Goal: Task Accomplishment & Management: Manage account settings

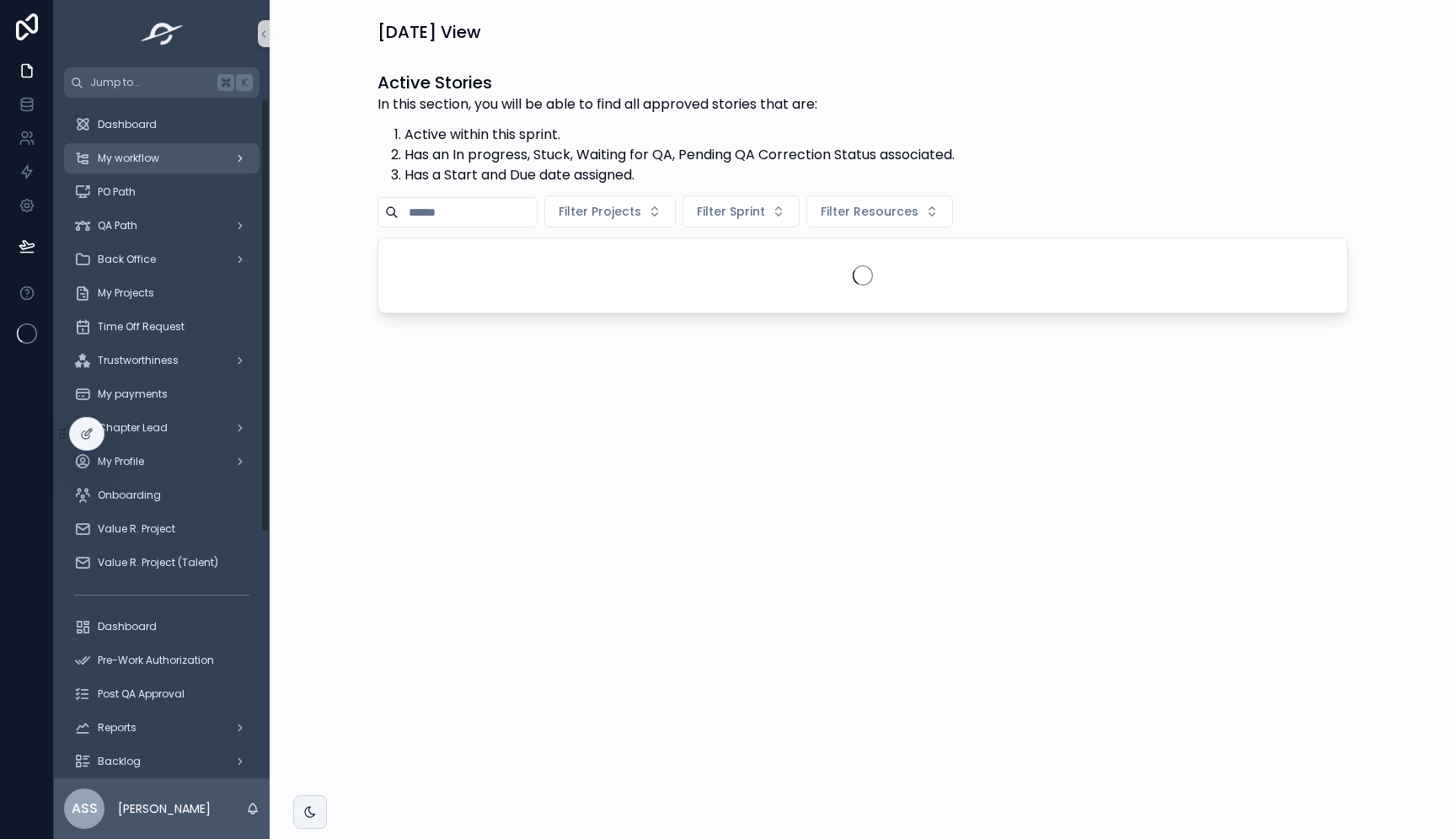
click at [150, 168] on div "My workflow" at bounding box center [161, 158] width 175 height 27
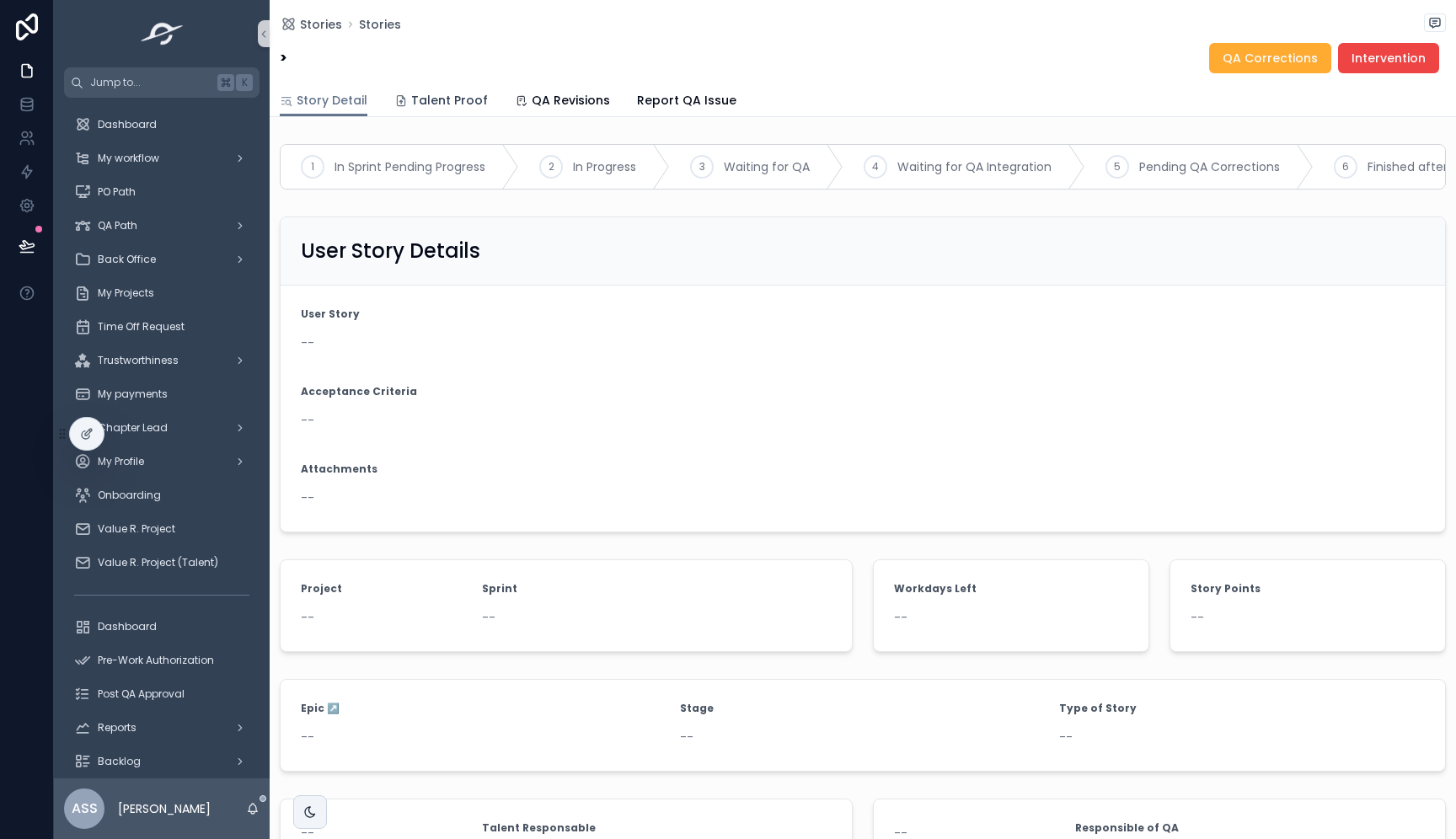
click at [407, 107] on div "Talent Proof" at bounding box center [442, 100] width 94 height 17
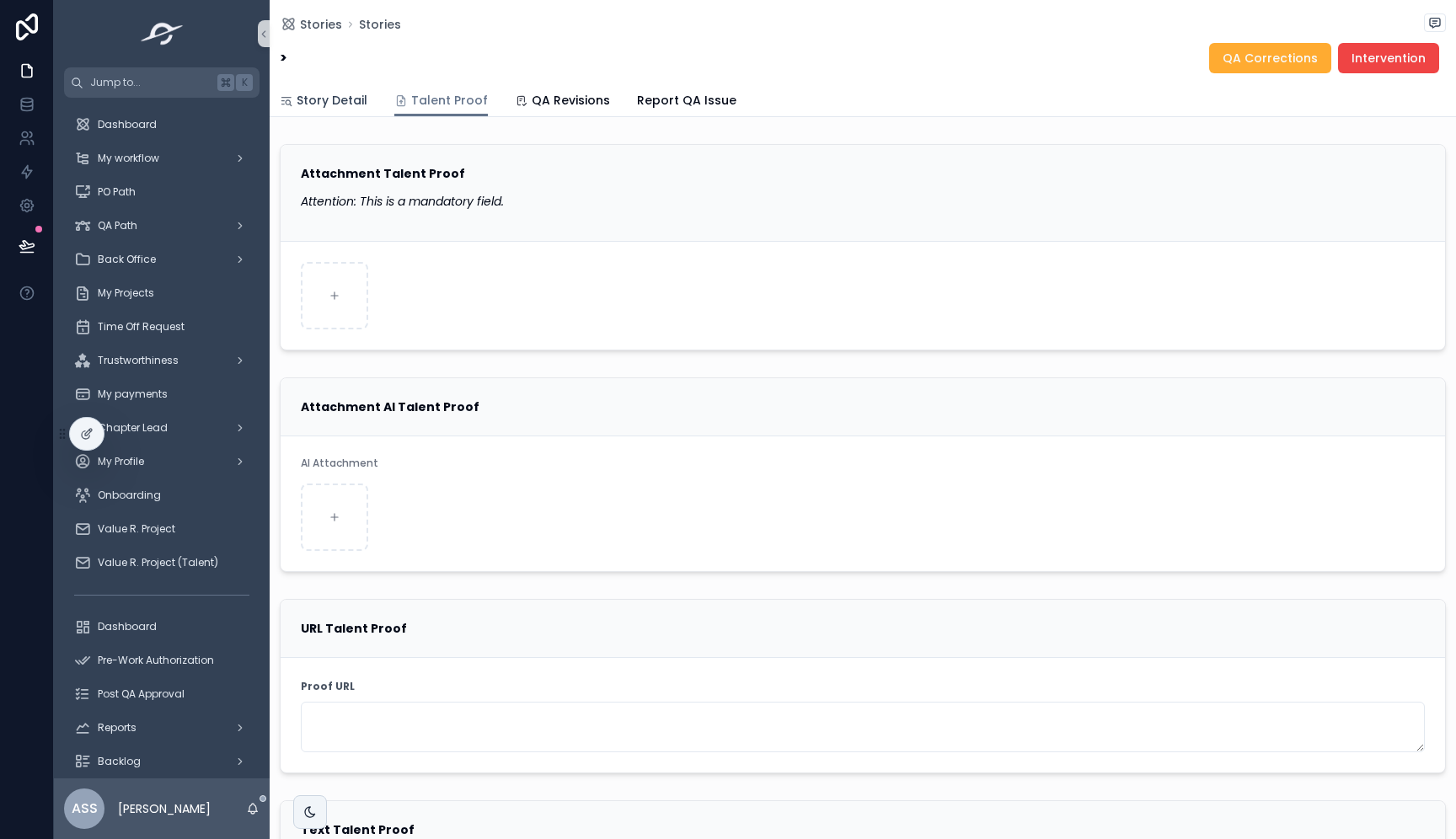
click at [308, 104] on span "Story Detail" at bounding box center [332, 100] width 71 height 17
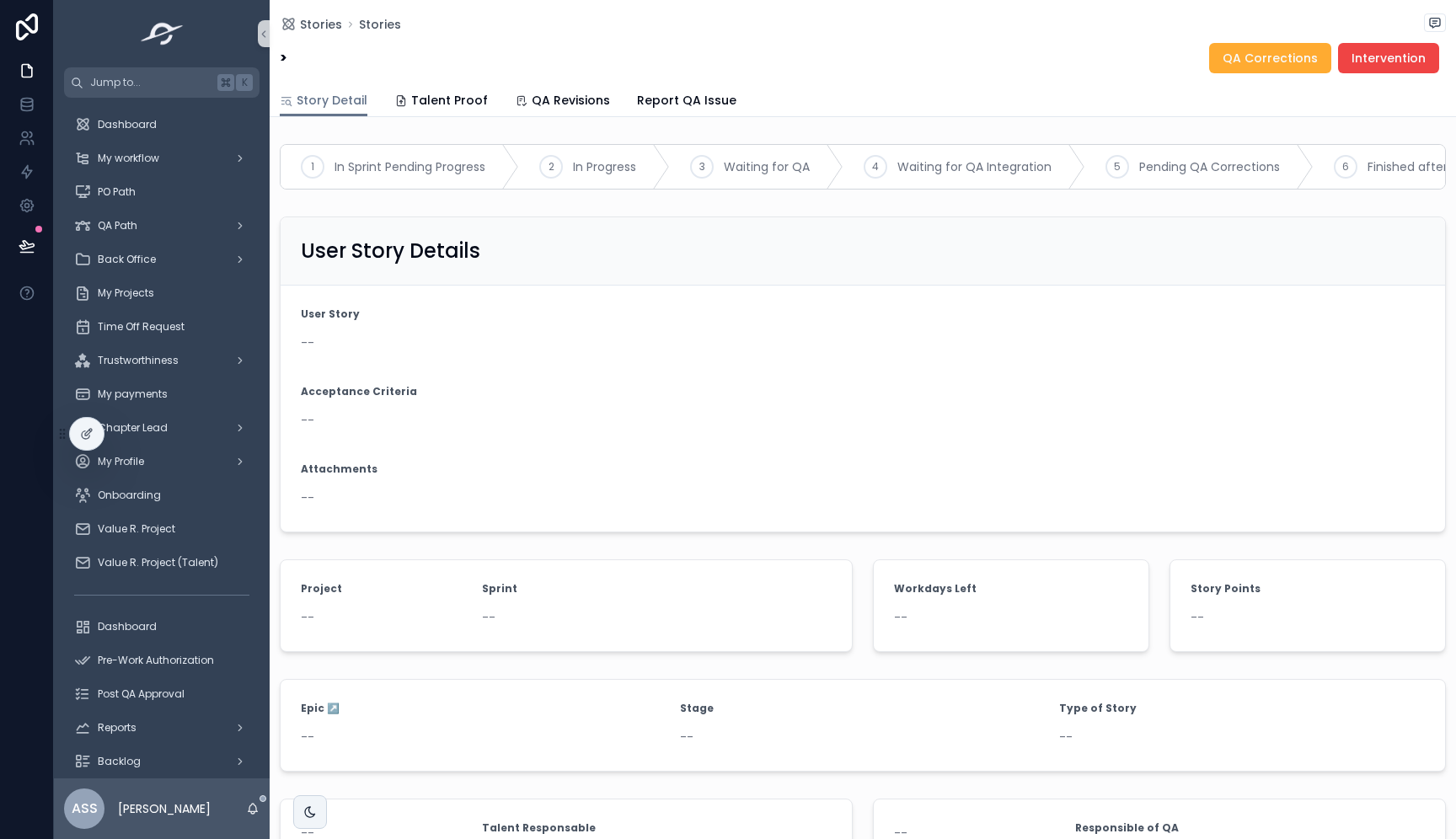
drag, startPoint x: 478, startPoint y: 361, endPoint x: 443, endPoint y: 358, distance: 35.1
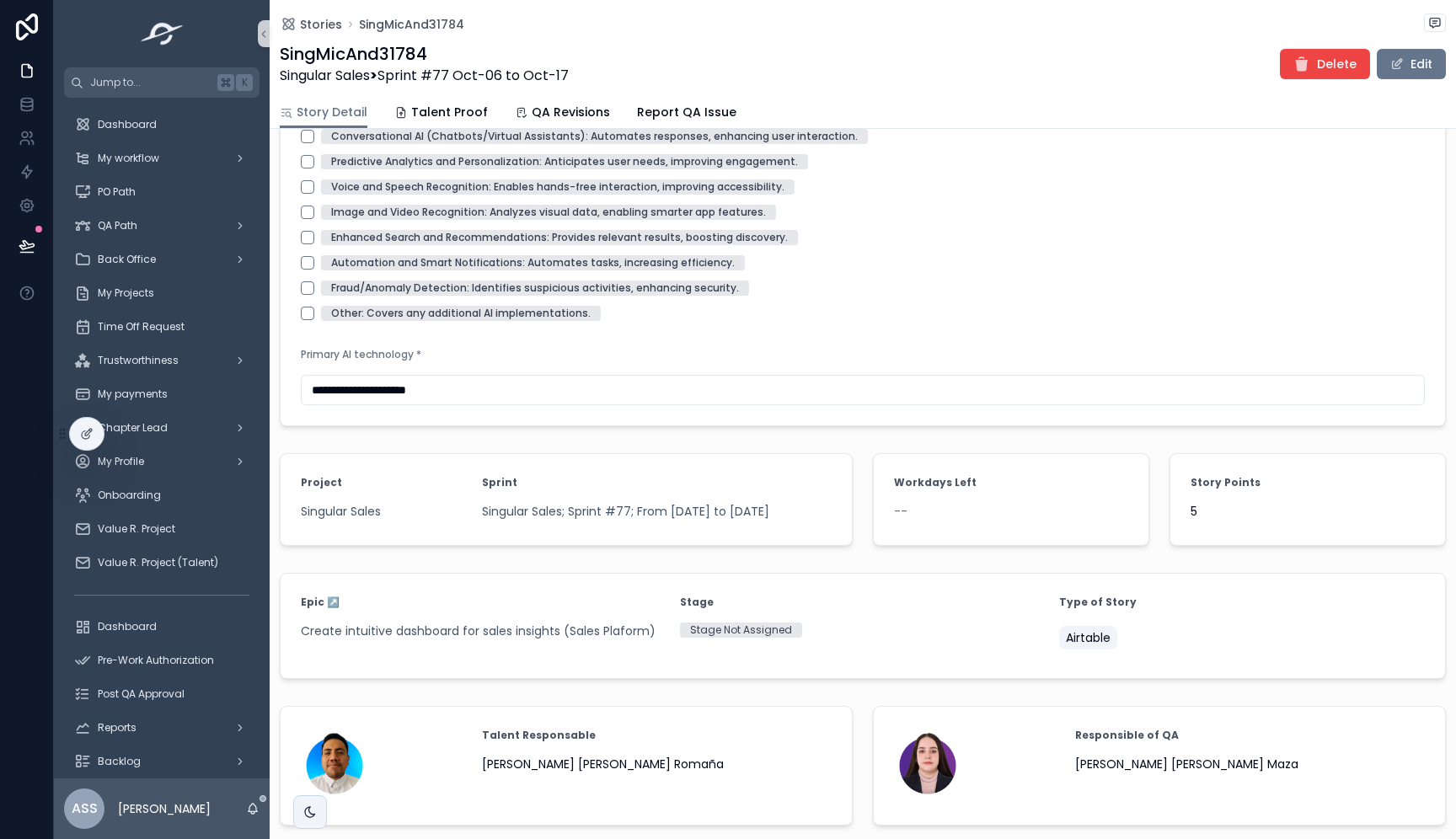
scroll to position [1716, 0]
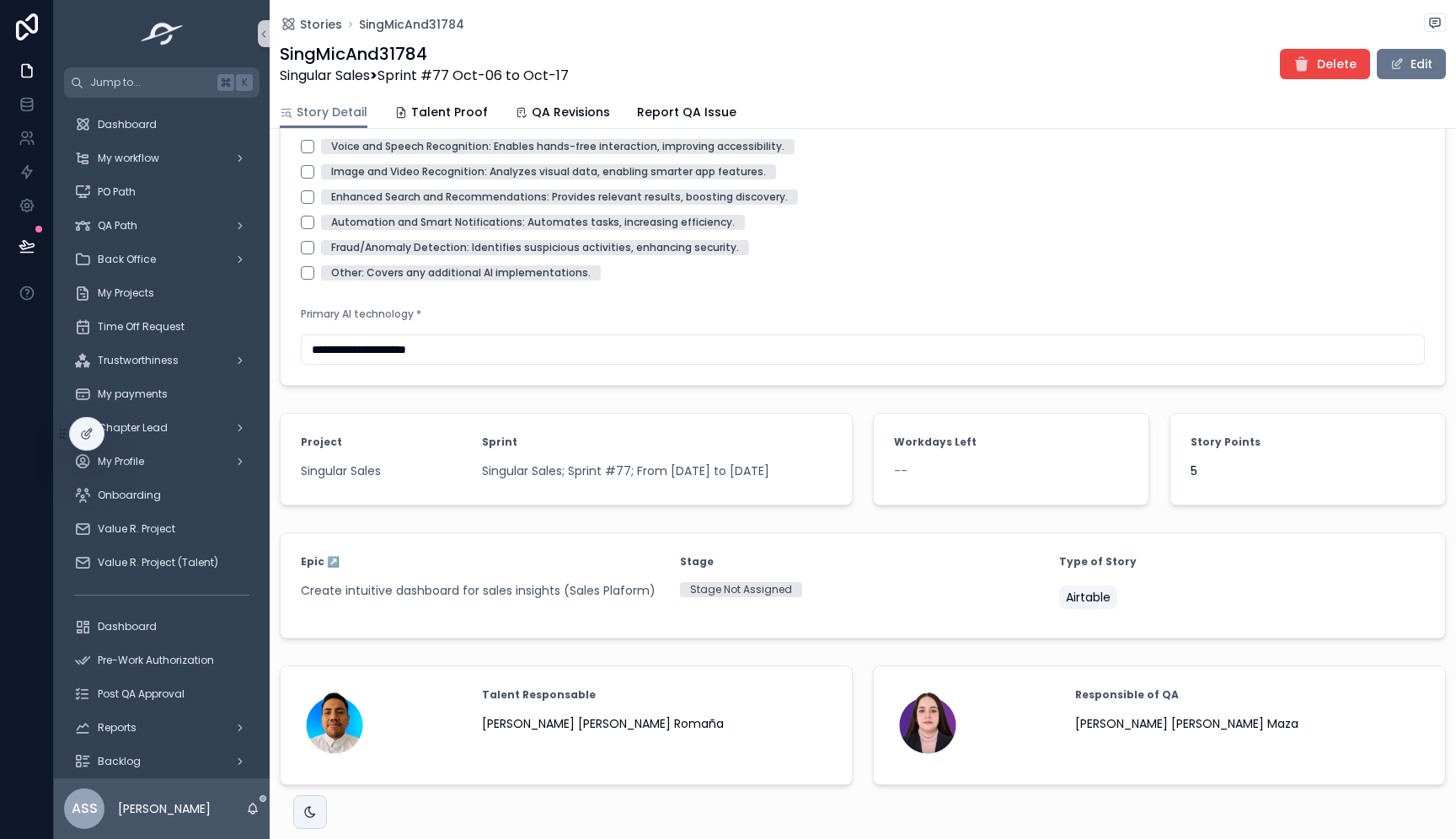
click at [1402, 64] on button "Edit" at bounding box center [1411, 64] width 69 height 30
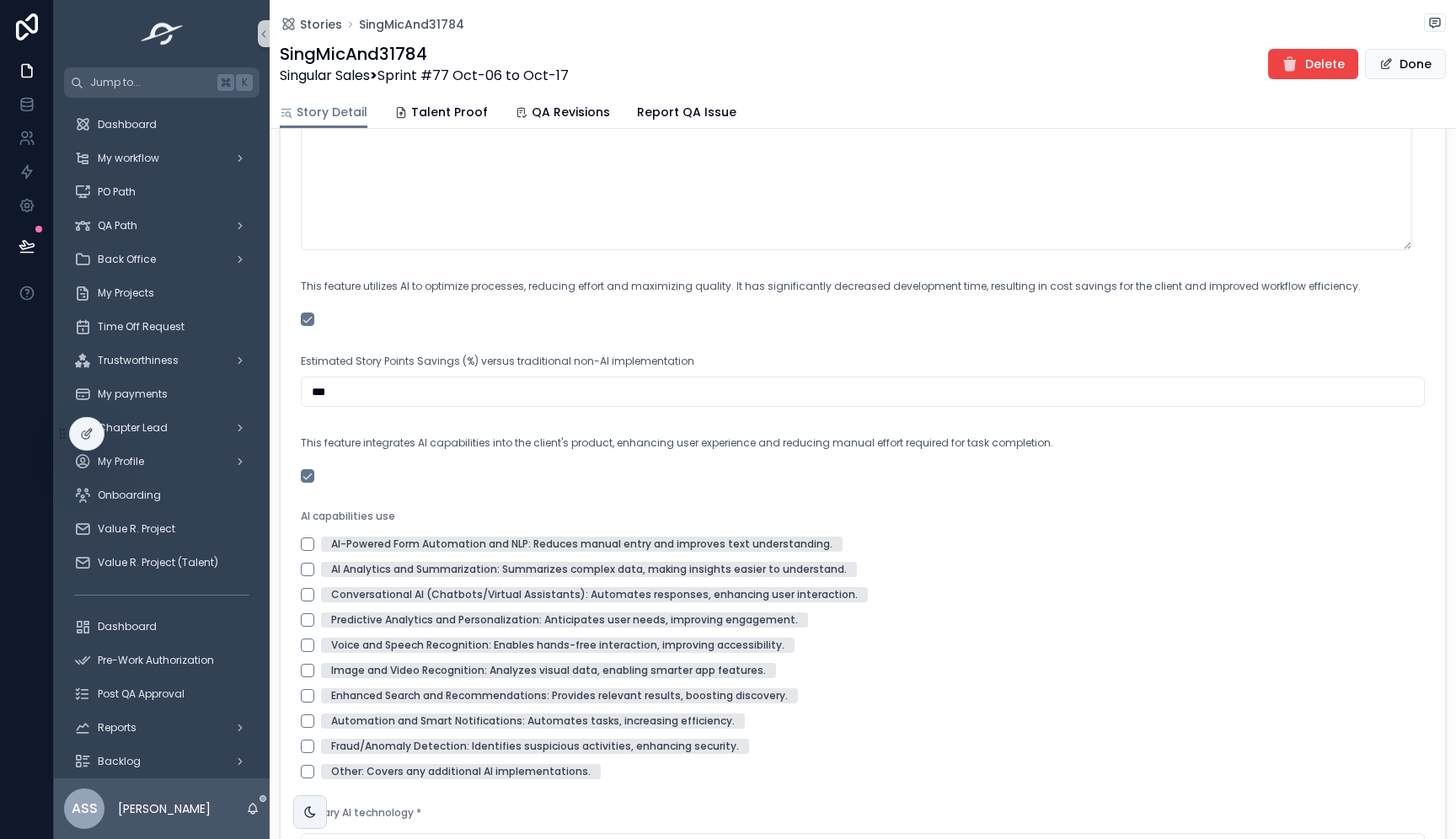
scroll to position [2214, 0]
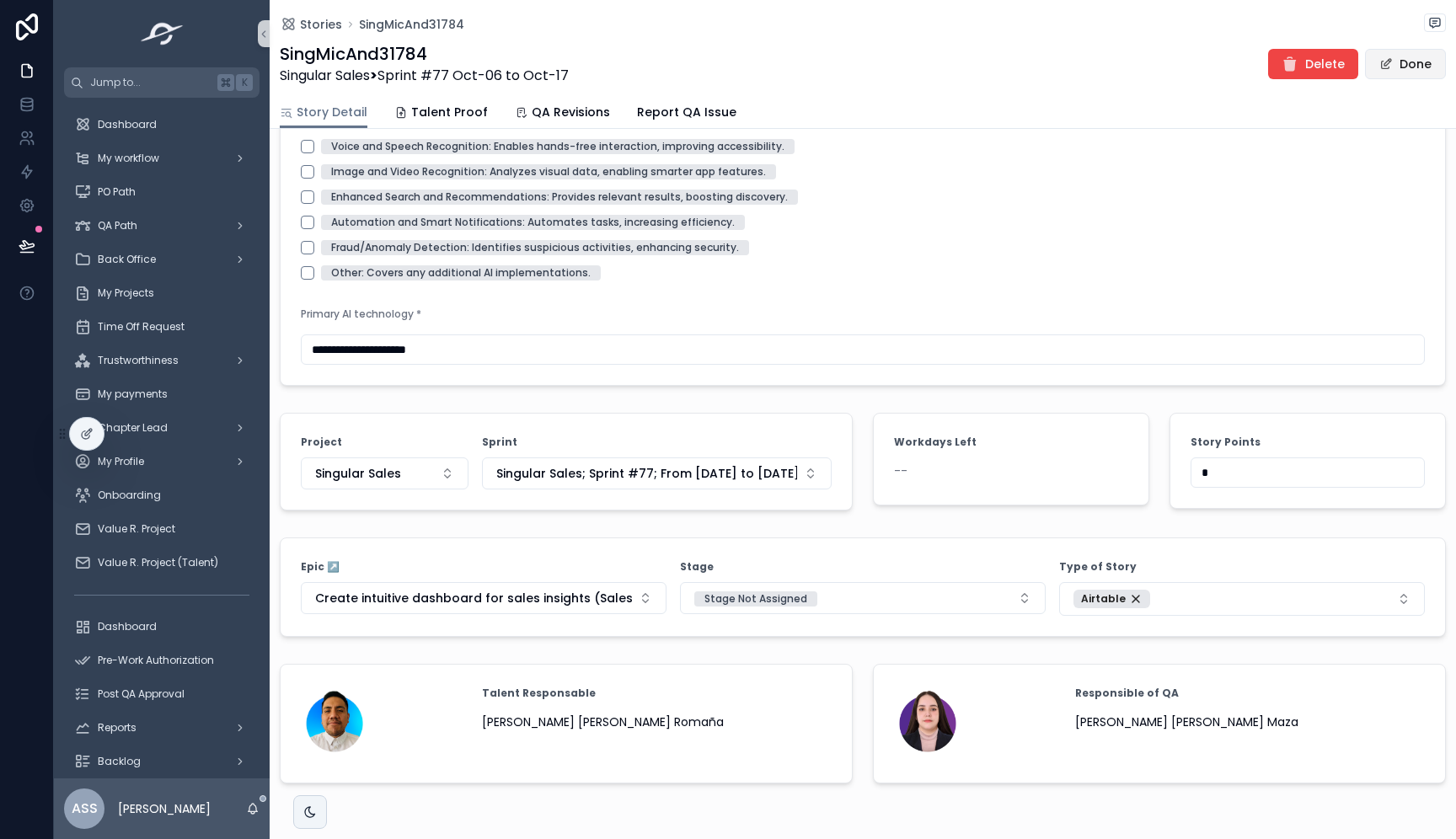
click at [1390, 62] on button "Done" at bounding box center [1405, 64] width 81 height 30
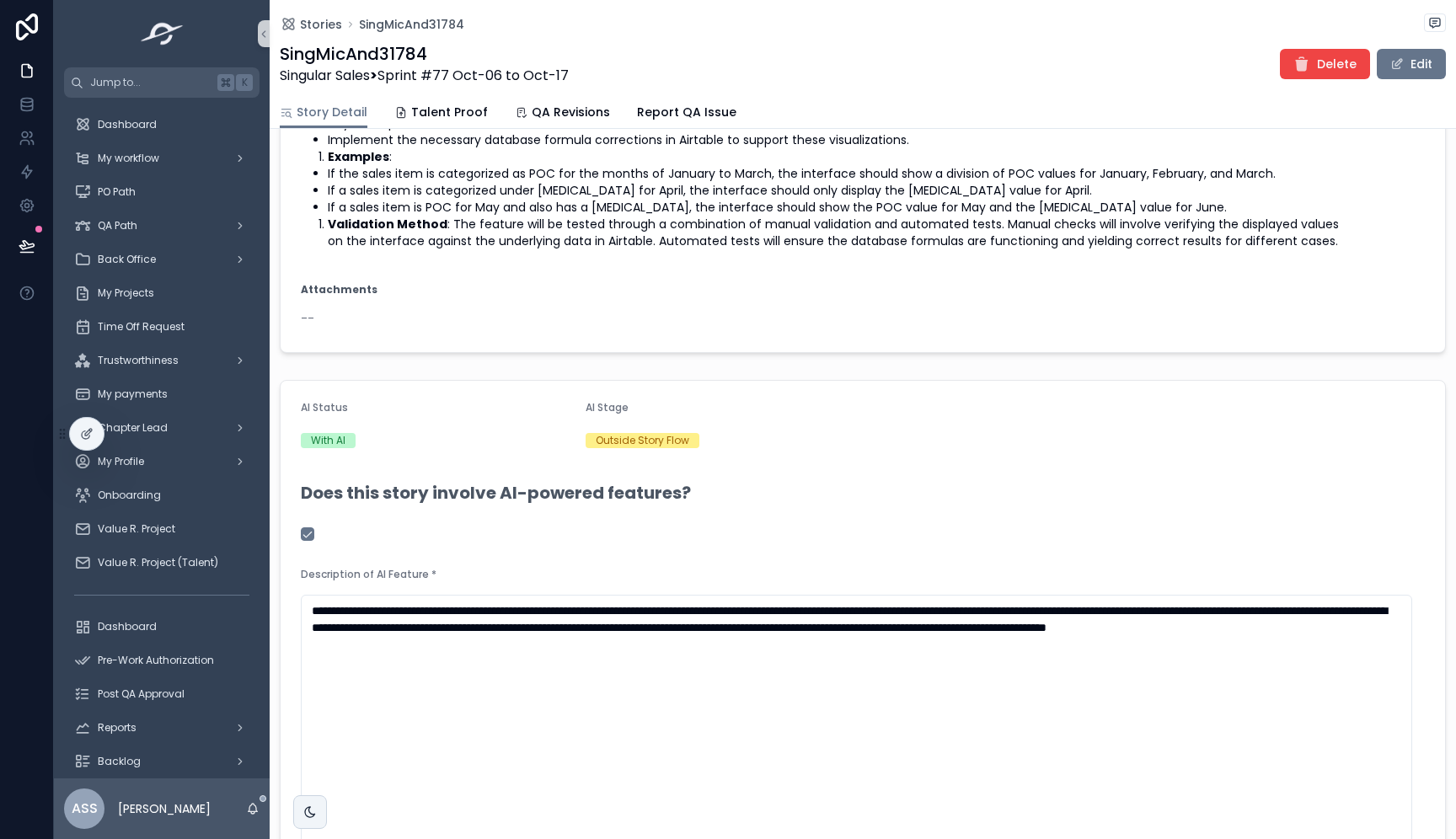
scroll to position [0, 0]
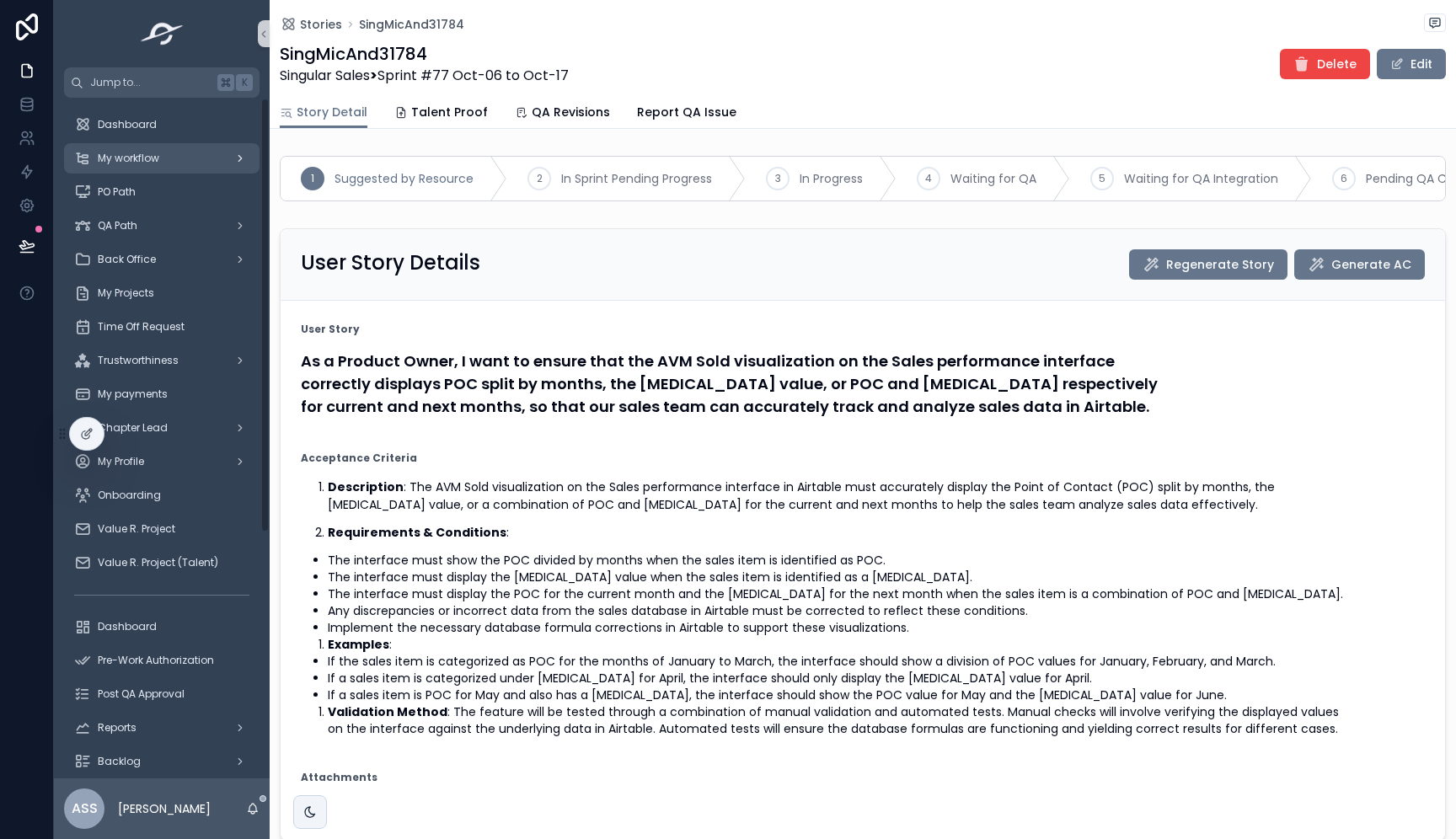
click at [157, 168] on div "My workflow" at bounding box center [161, 158] width 175 height 27
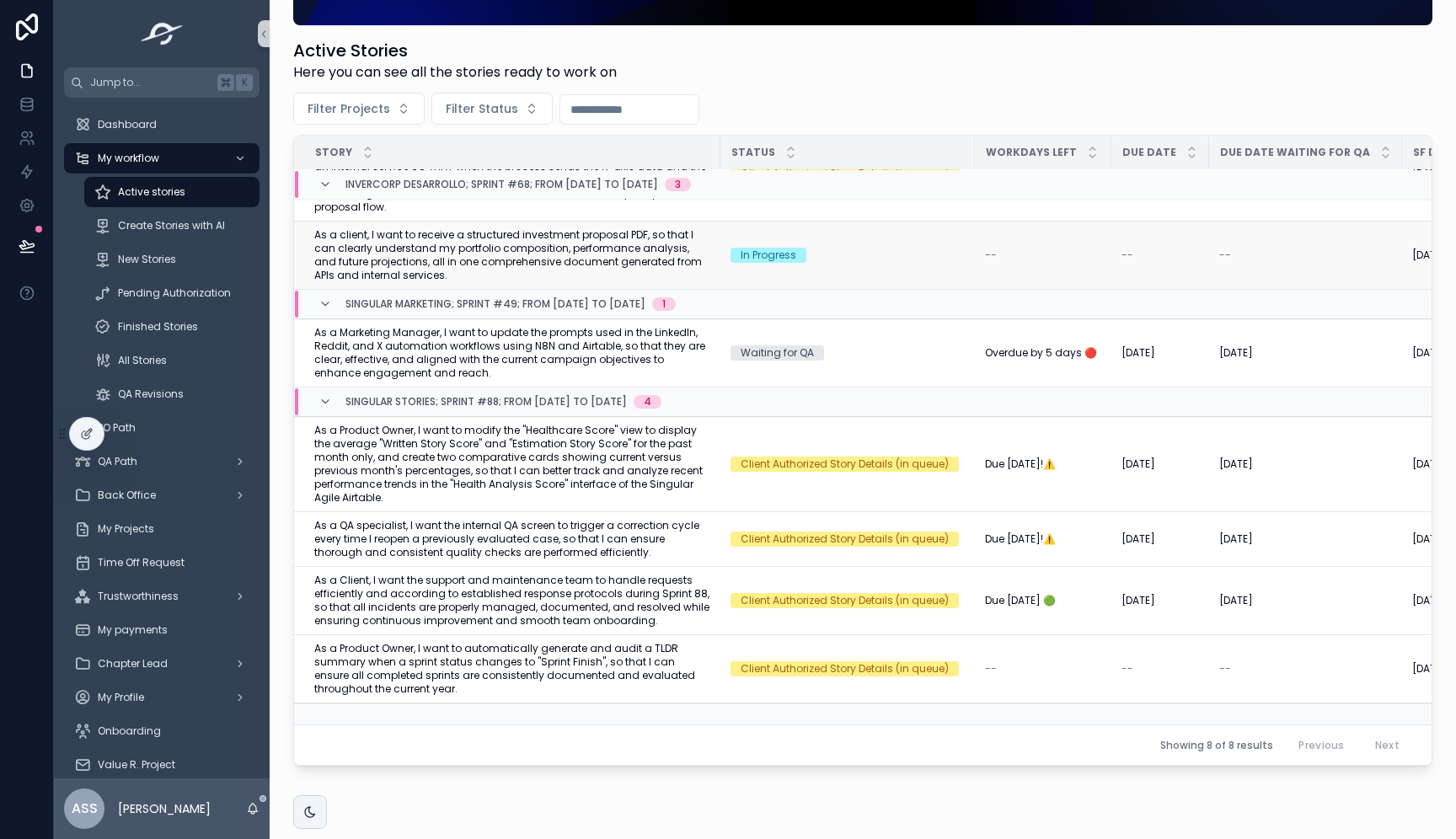
scroll to position [154, 0]
click at [1348, 411] on span "Request Activation" at bounding box center [1364, 417] width 100 height 13
click at [1362, 560] on span "Request Activation" at bounding box center [1364, 566] width 100 height 13
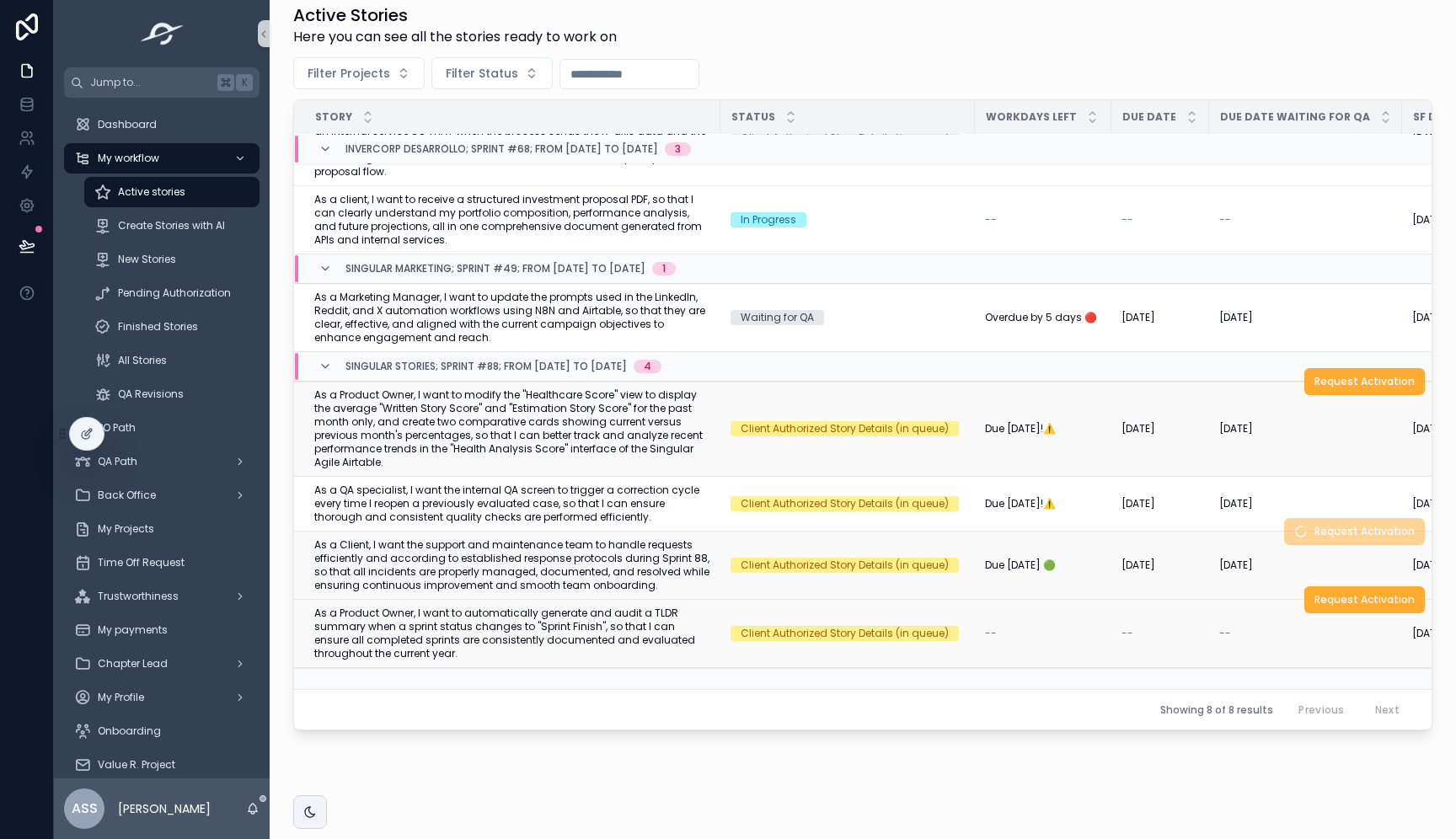
scroll to position [333, 0]
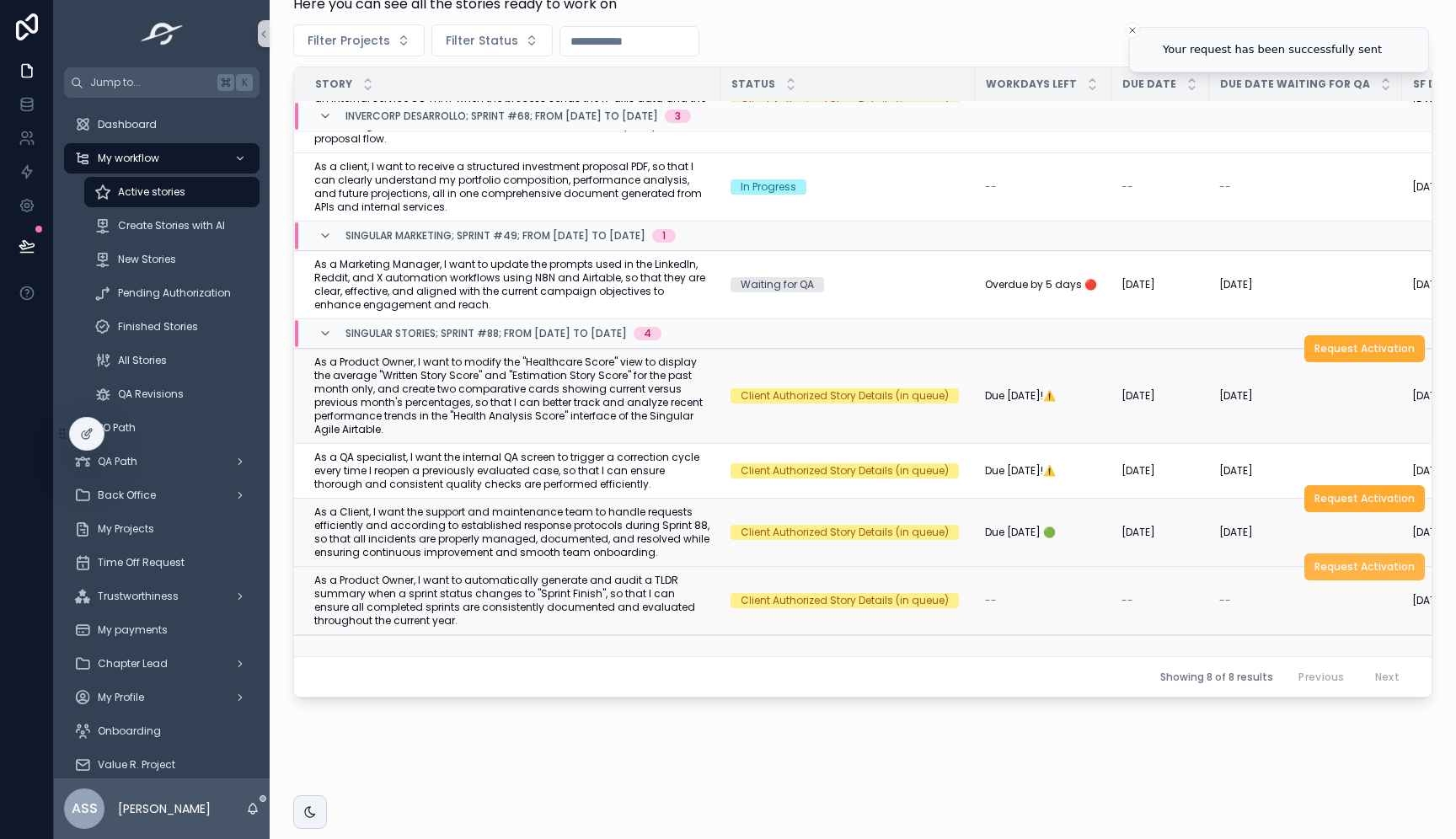
click at [1355, 561] on button "Request Activation" at bounding box center [1364, 566] width 121 height 27
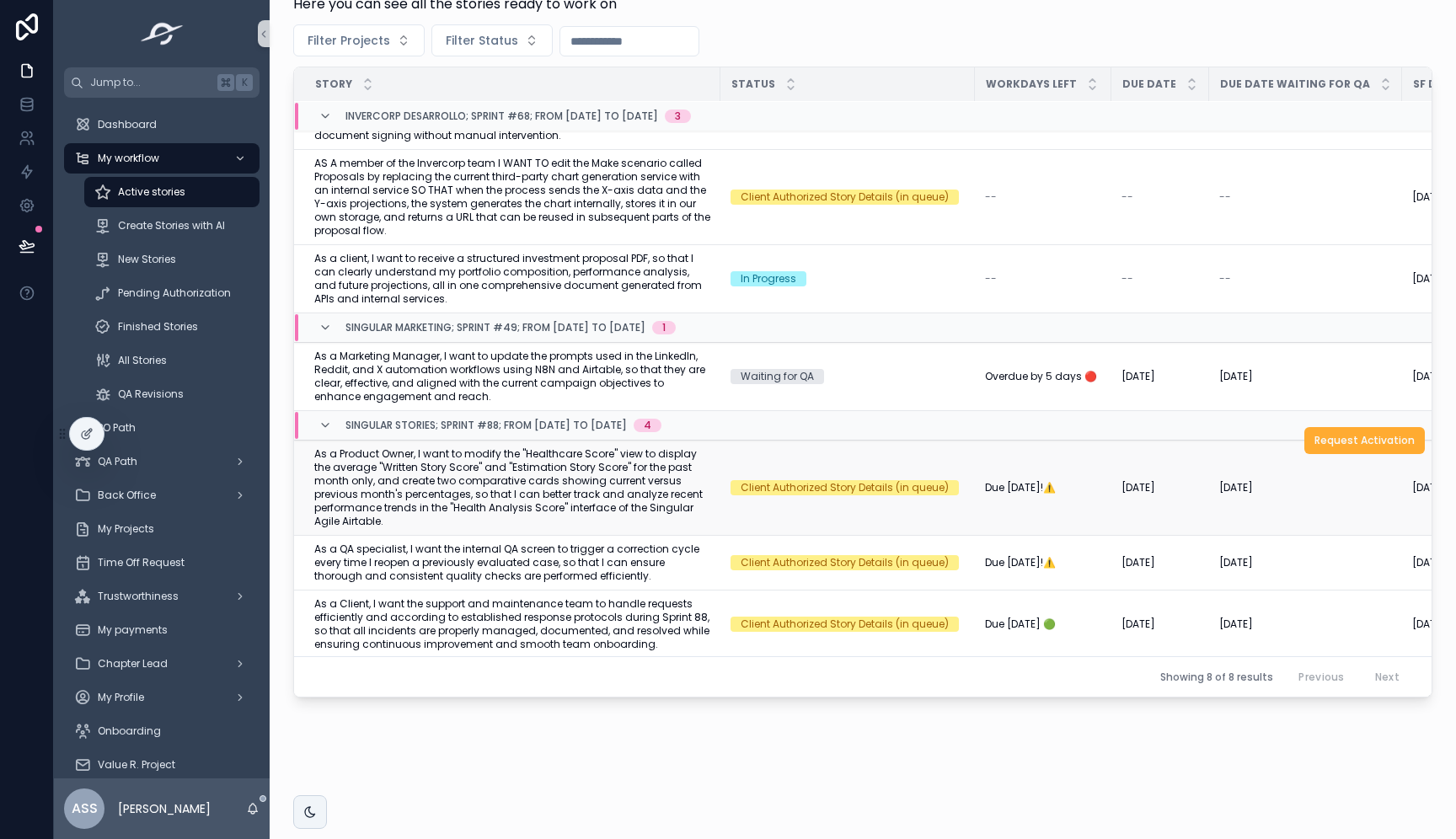
scroll to position [0, 0]
